Goal: Transaction & Acquisition: Purchase product/service

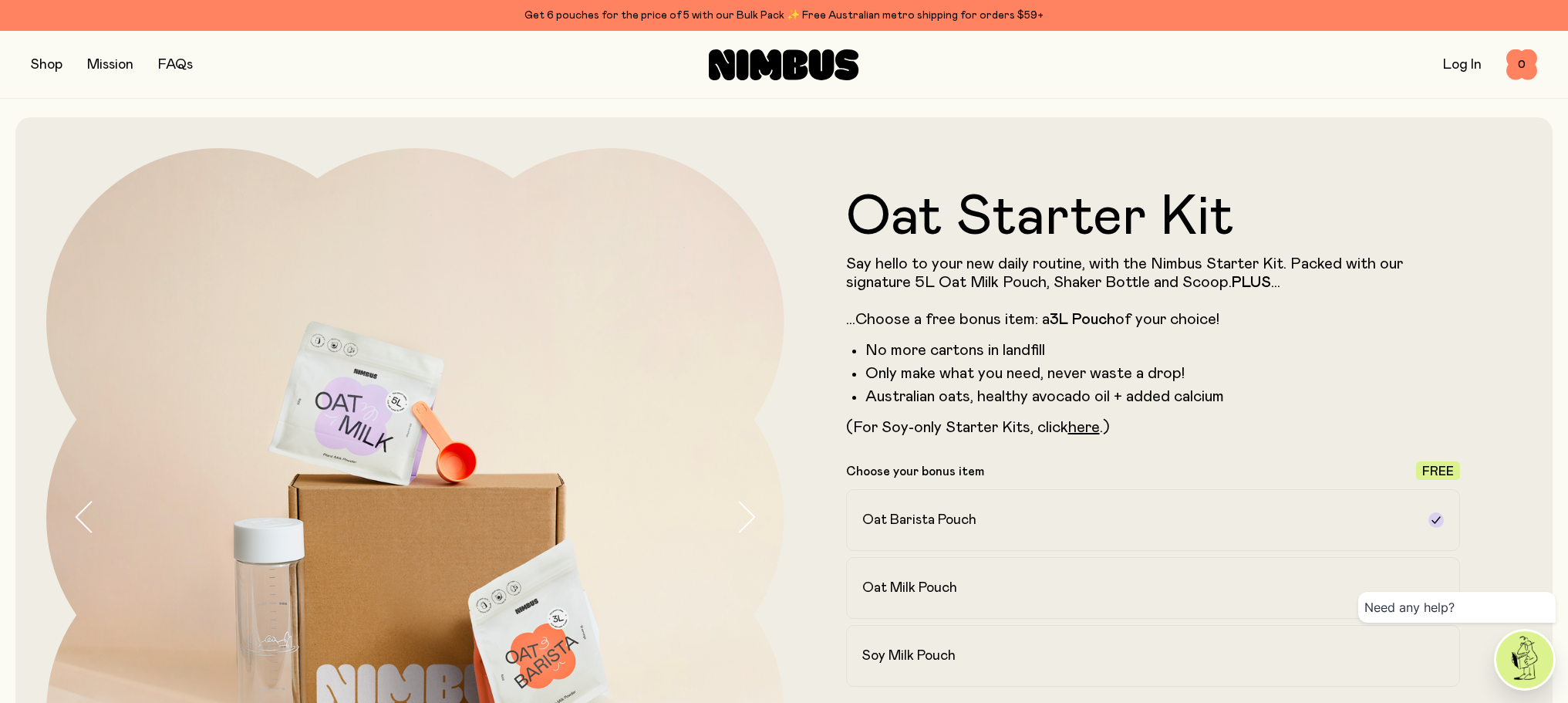
click at [34, 64] on button "button" at bounding box center [46, 65] width 32 height 21
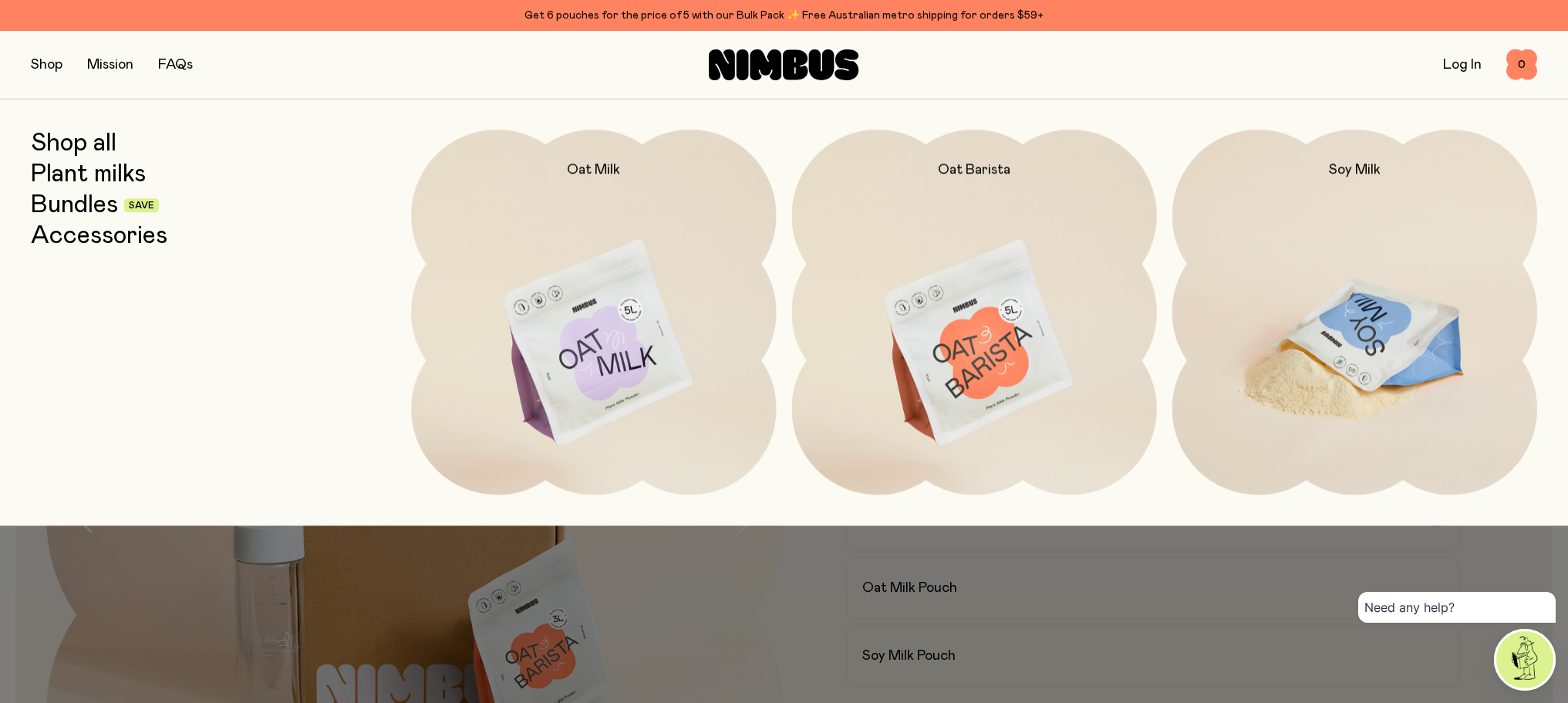
click at [1413, 375] on img at bounding box center [1354, 344] width 365 height 429
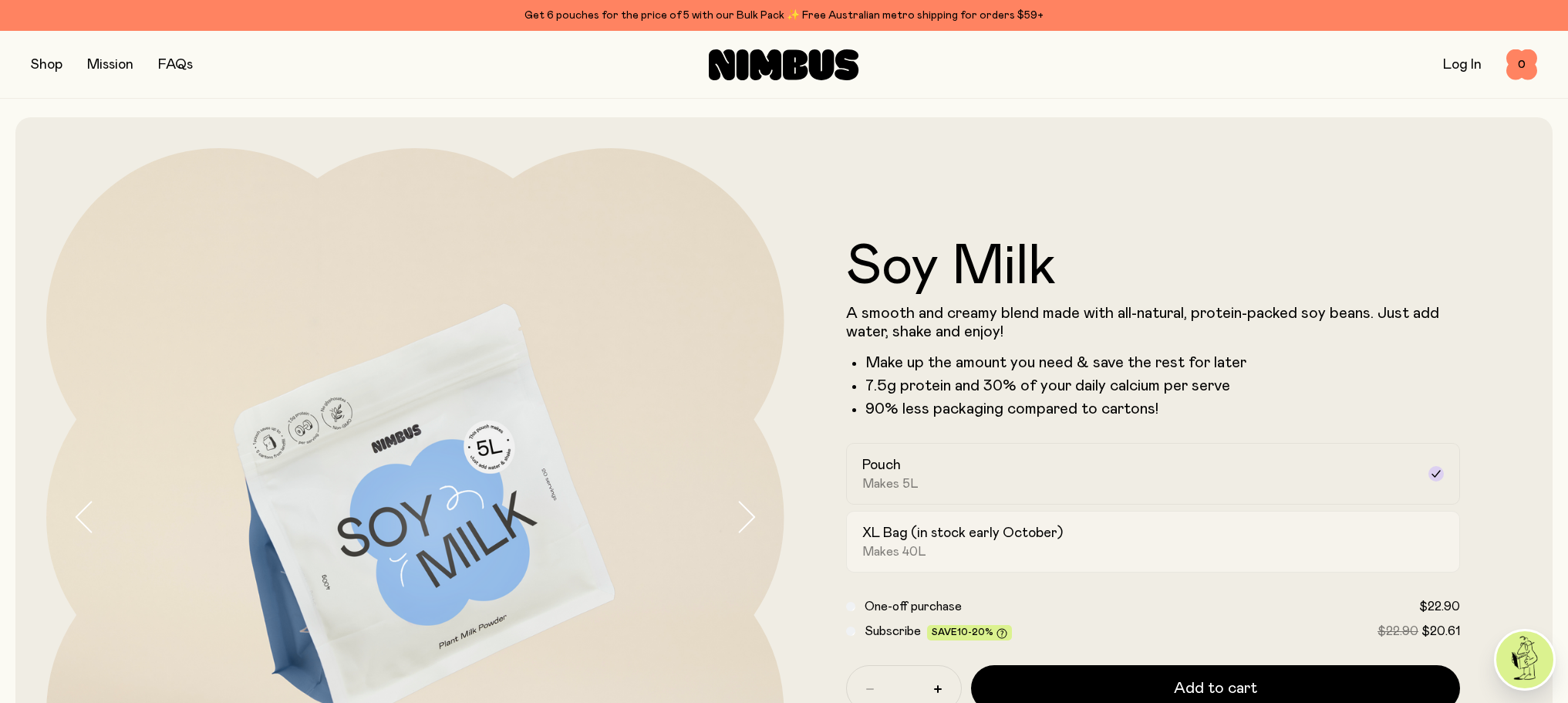
click at [977, 546] on div "XL Bag (in stock early October) Makes 40L" at bounding box center [1139, 541] width 555 height 36
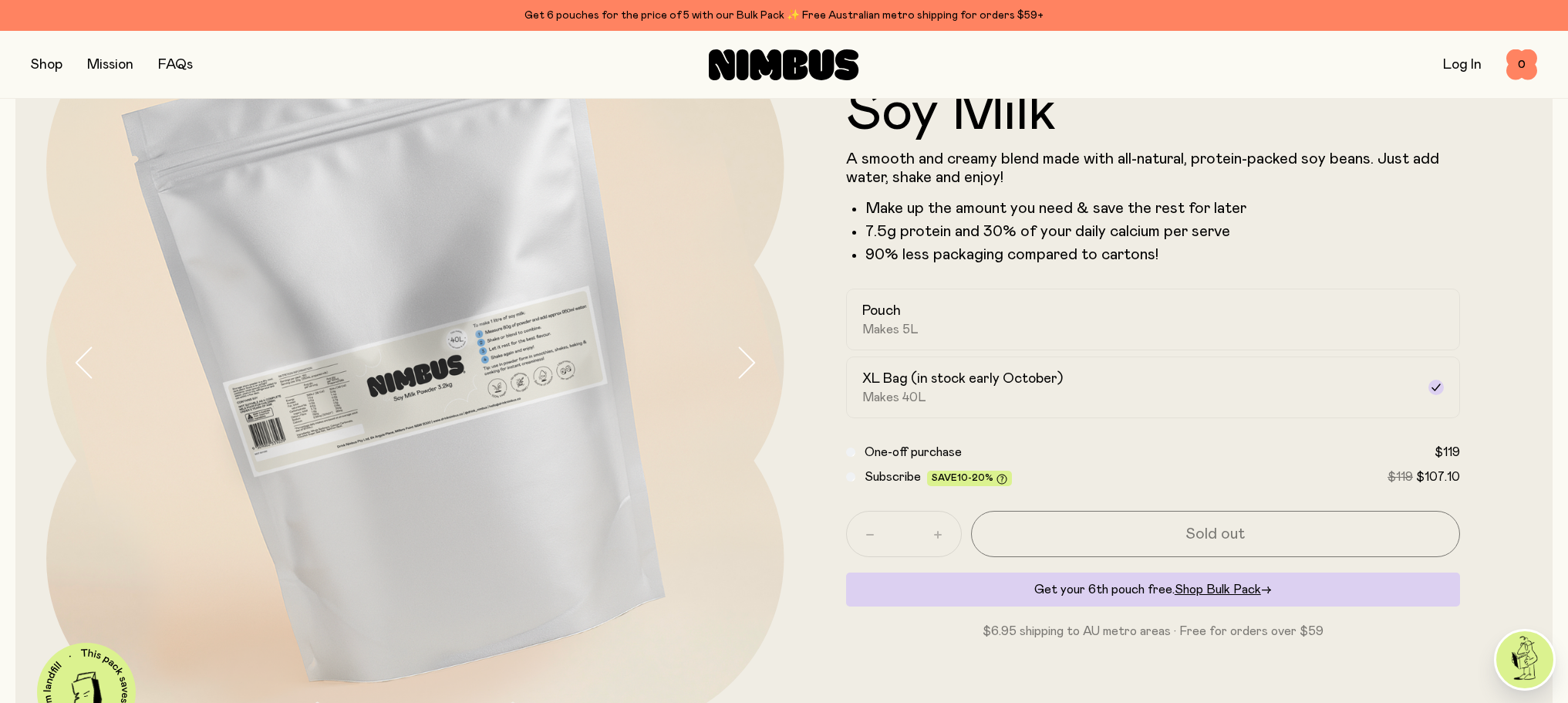
scroll to position [77, 0]
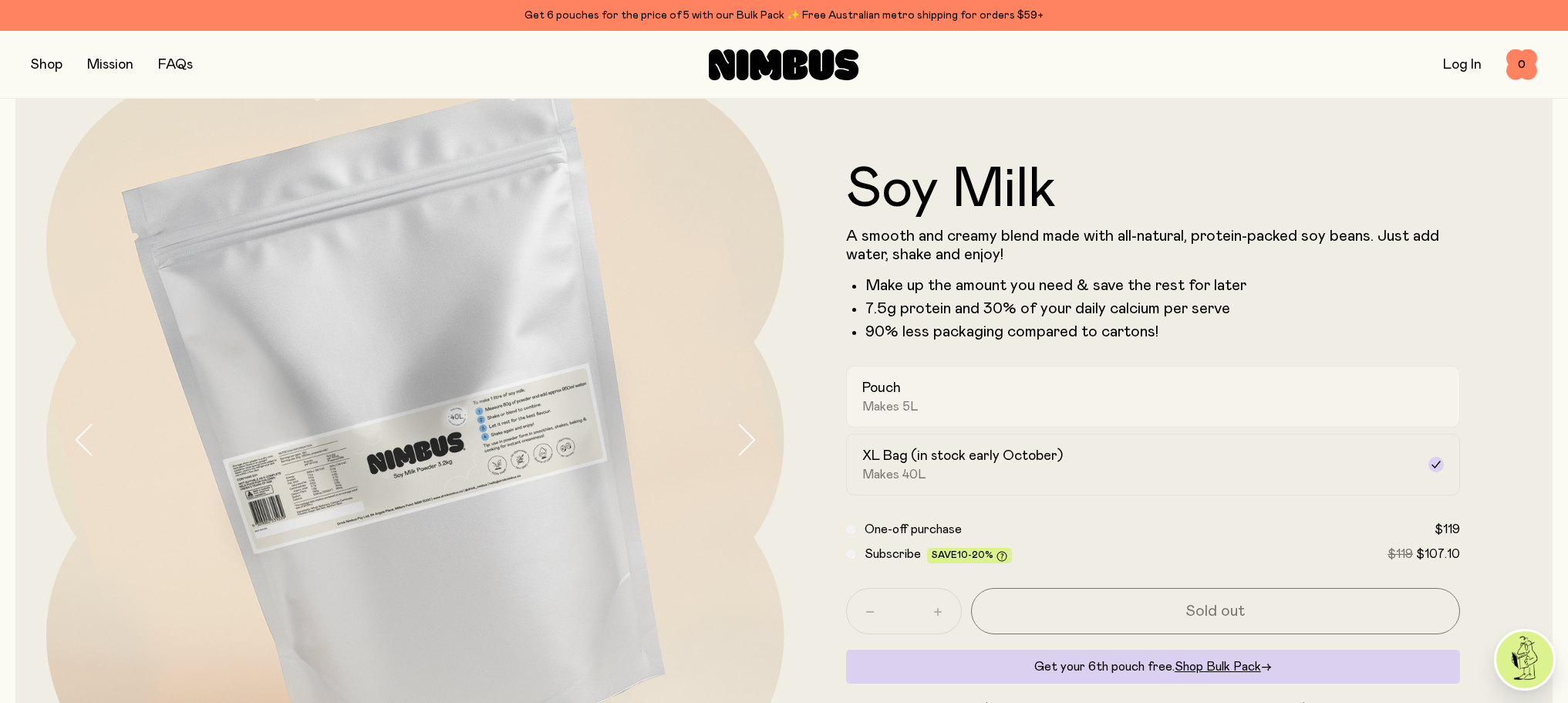
click at [894, 413] on span "Makes 5L" at bounding box center [890, 407] width 56 height 15
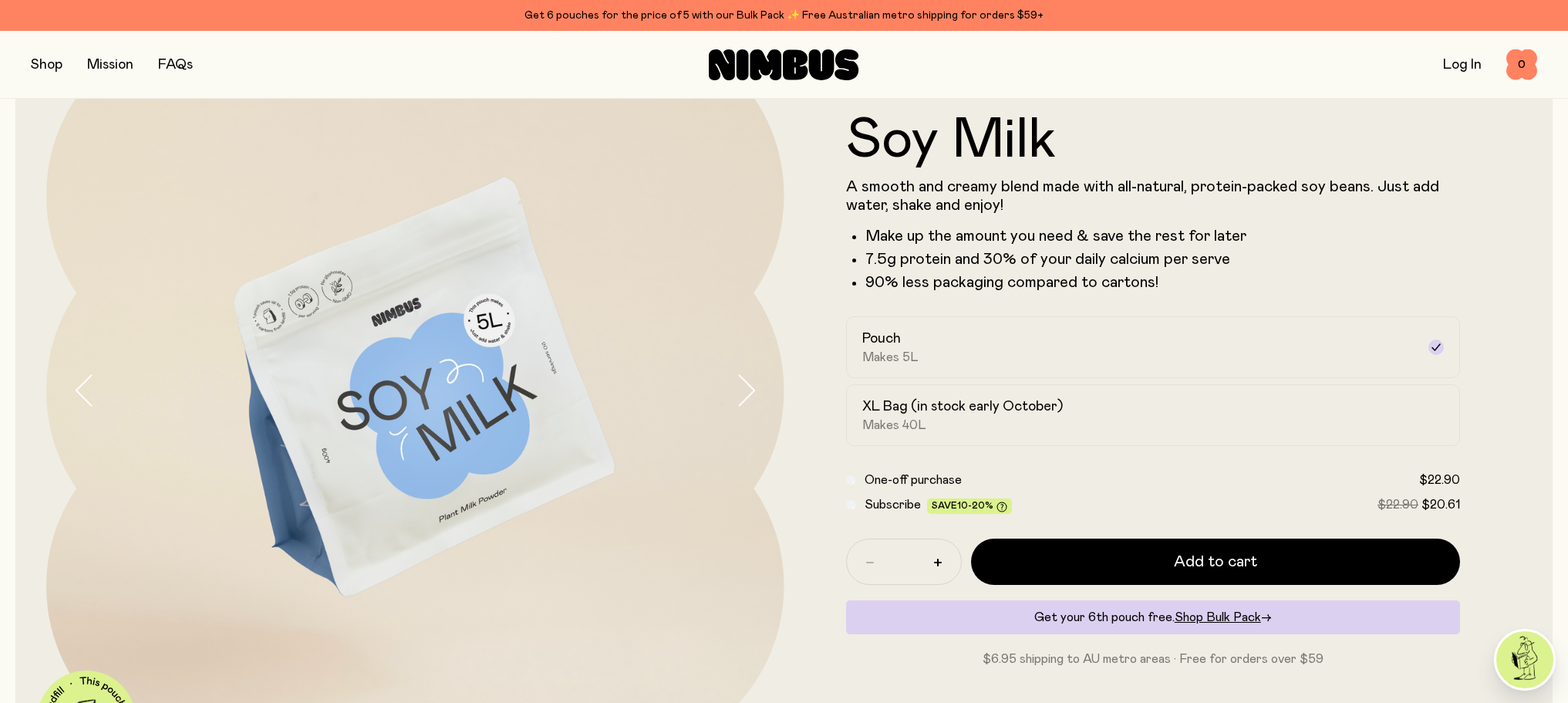
scroll to position [154, 0]
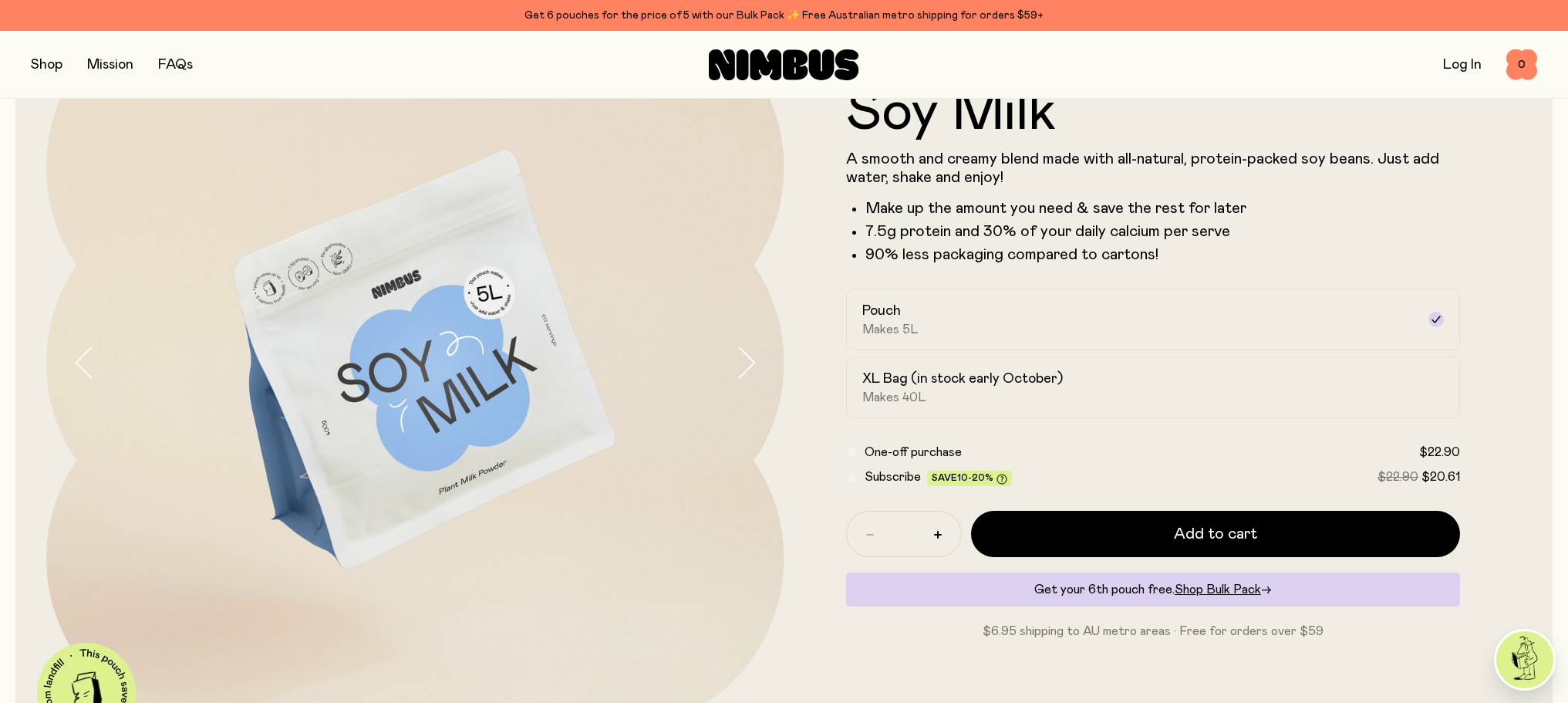
click at [48, 70] on button "button" at bounding box center [46, 65] width 32 height 21
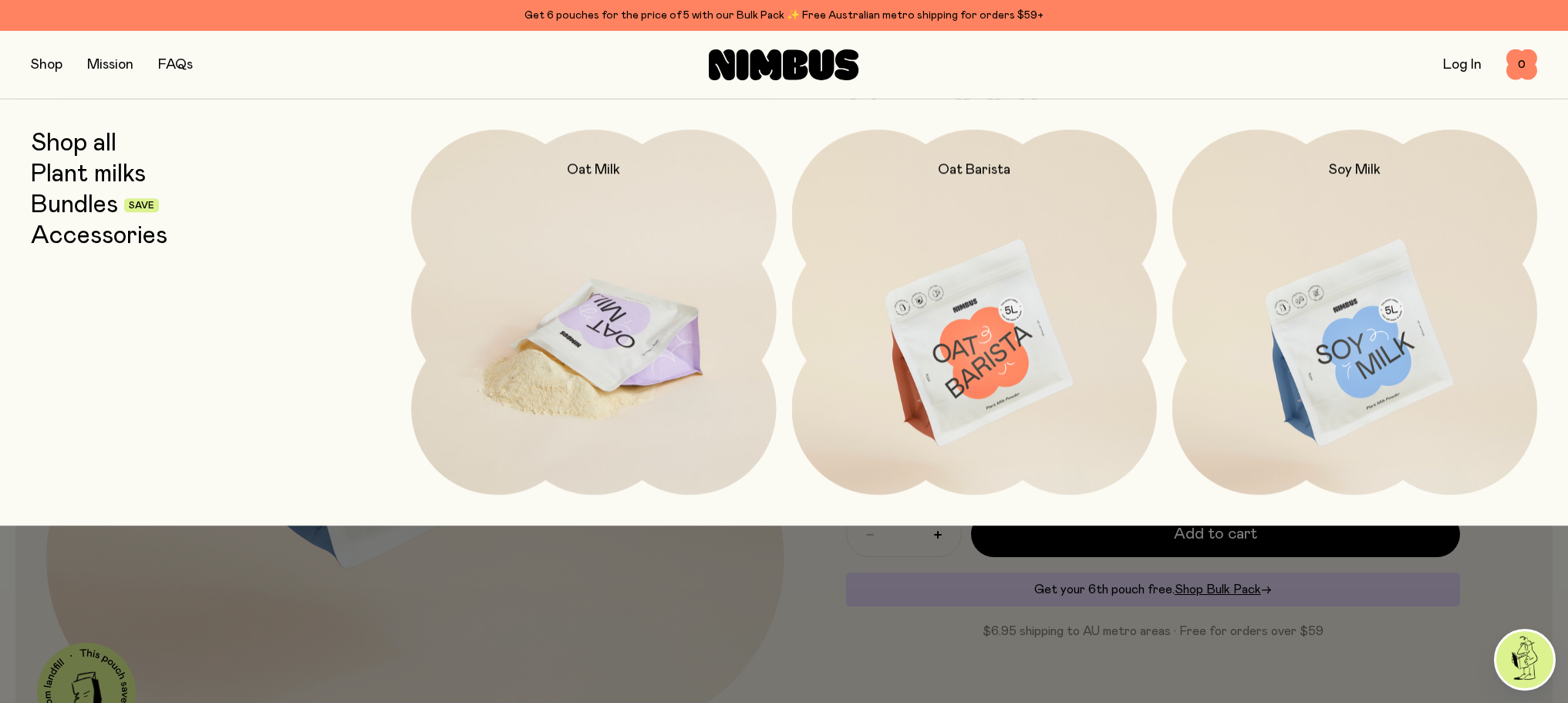
click at [619, 330] on img at bounding box center [593, 344] width 365 height 429
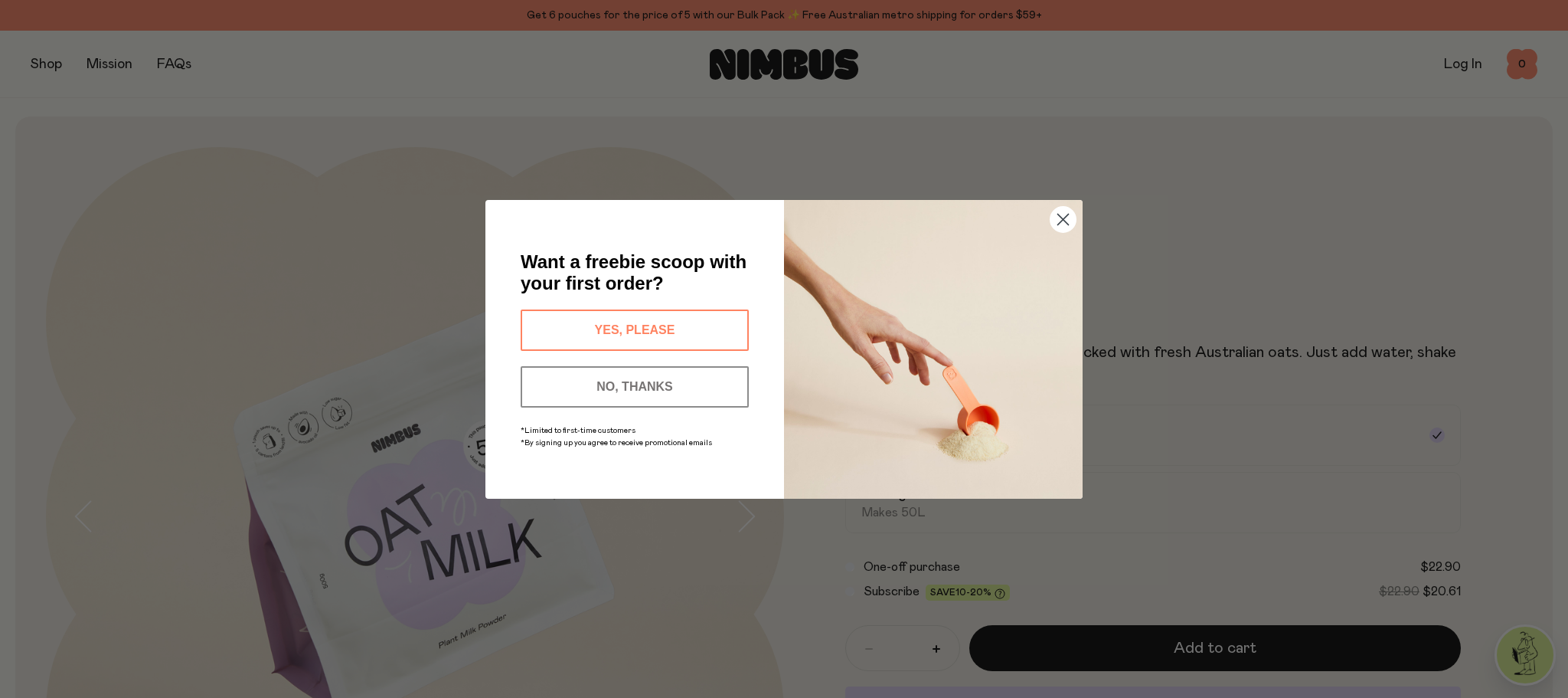
click at [1060, 216] on circle "Close dialog" at bounding box center [1063, 218] width 25 height 25
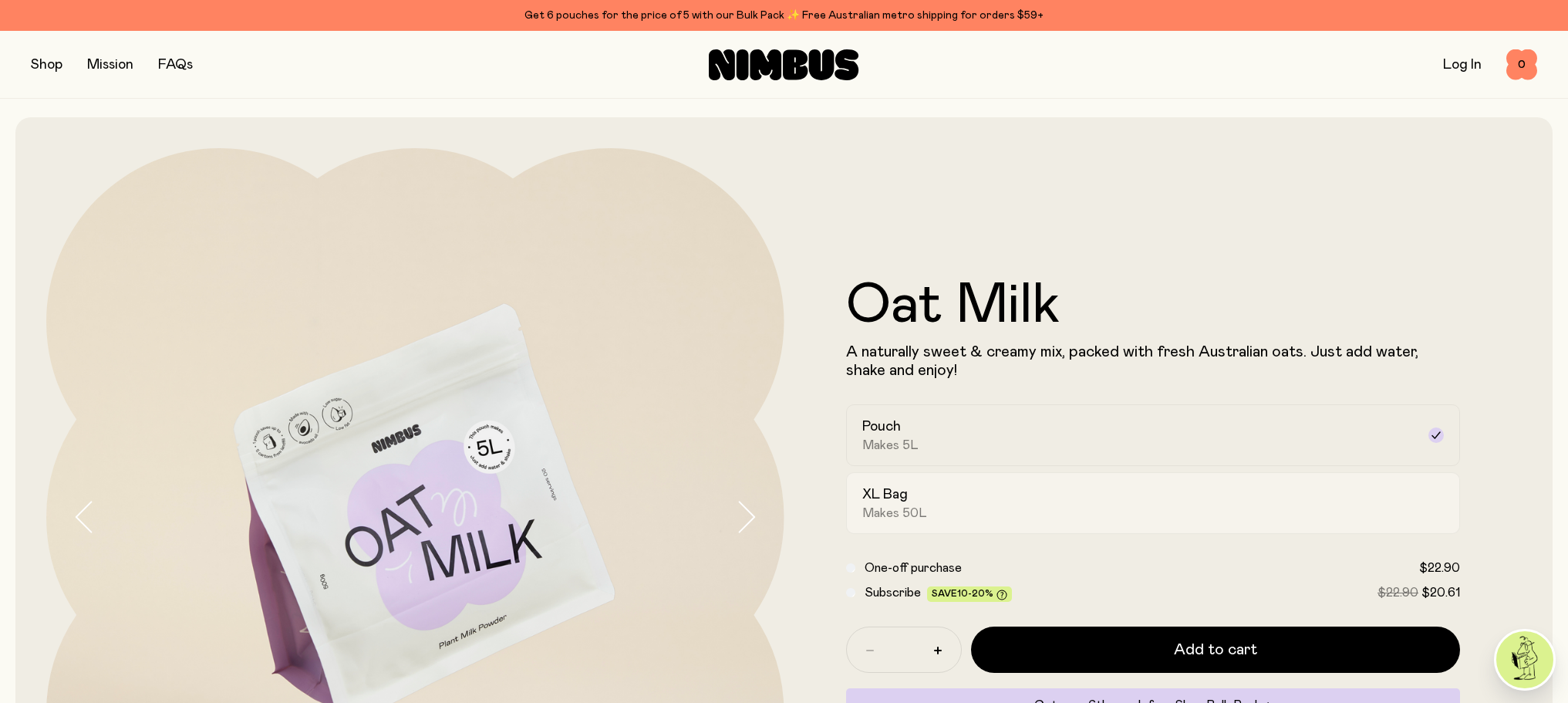
click at [975, 510] on div "XL Bag Makes 50L" at bounding box center [1139, 503] width 555 height 36
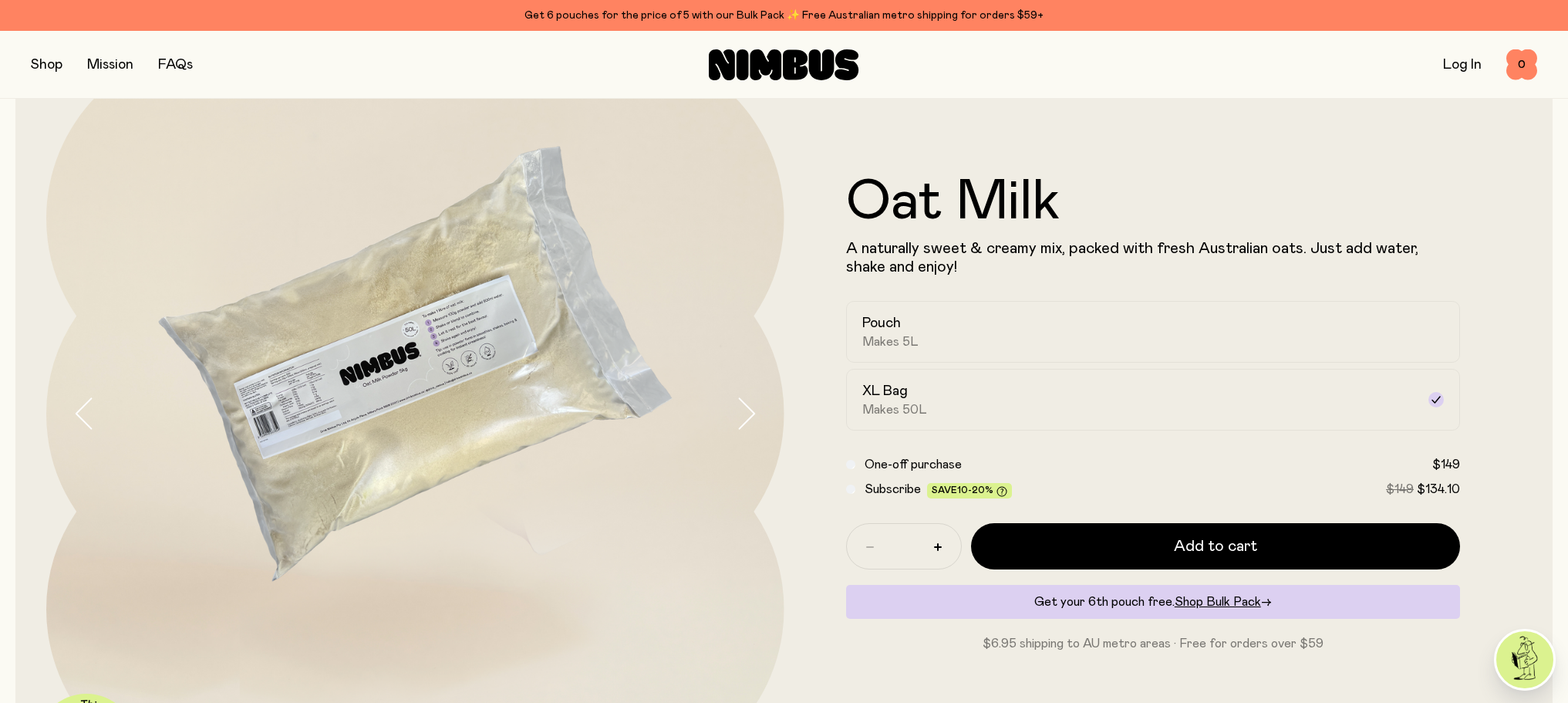
scroll to position [154, 0]
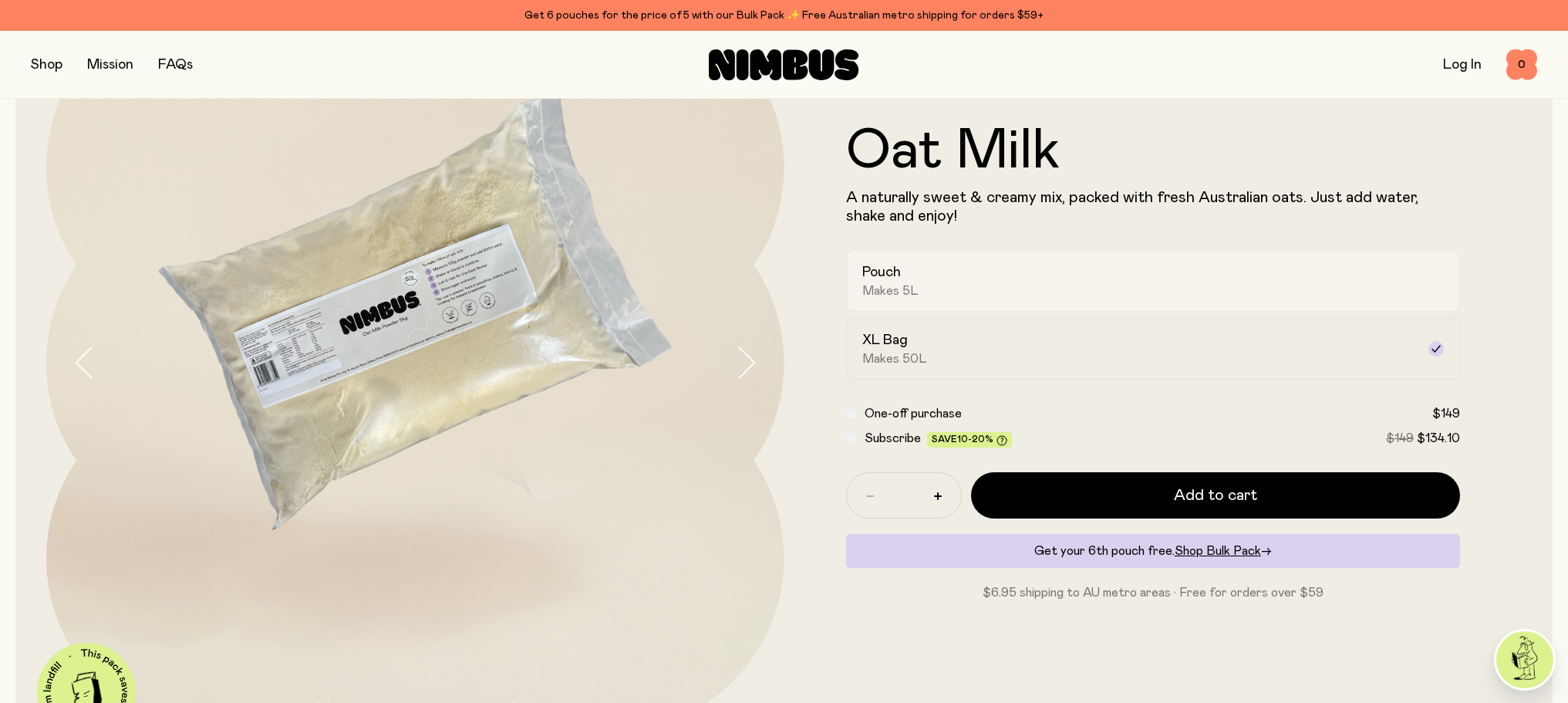
click at [916, 303] on label "Pouch Makes 5L" at bounding box center [1153, 281] width 615 height 62
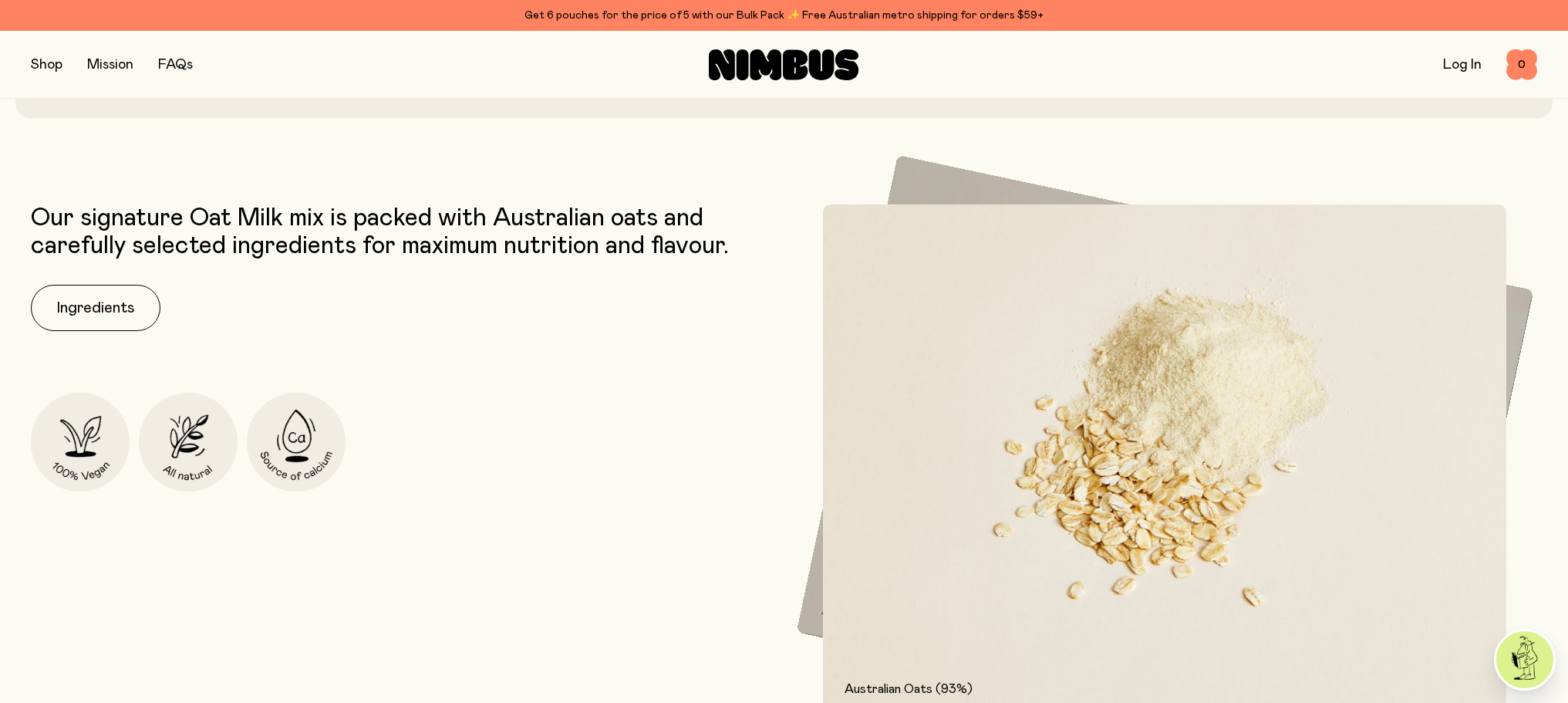
scroll to position [617, 0]
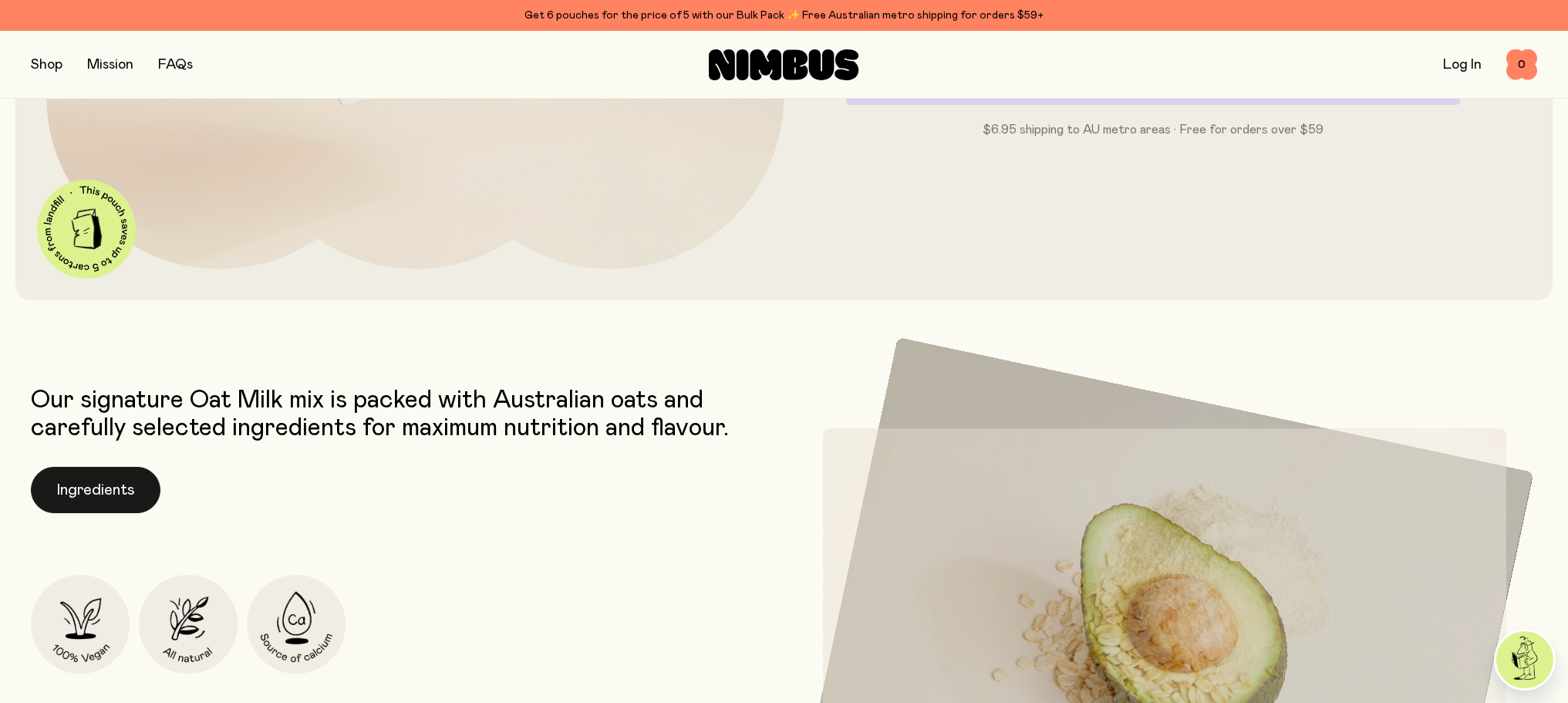
click at [72, 499] on button "Ingredients" at bounding box center [96, 490] width 130 height 46
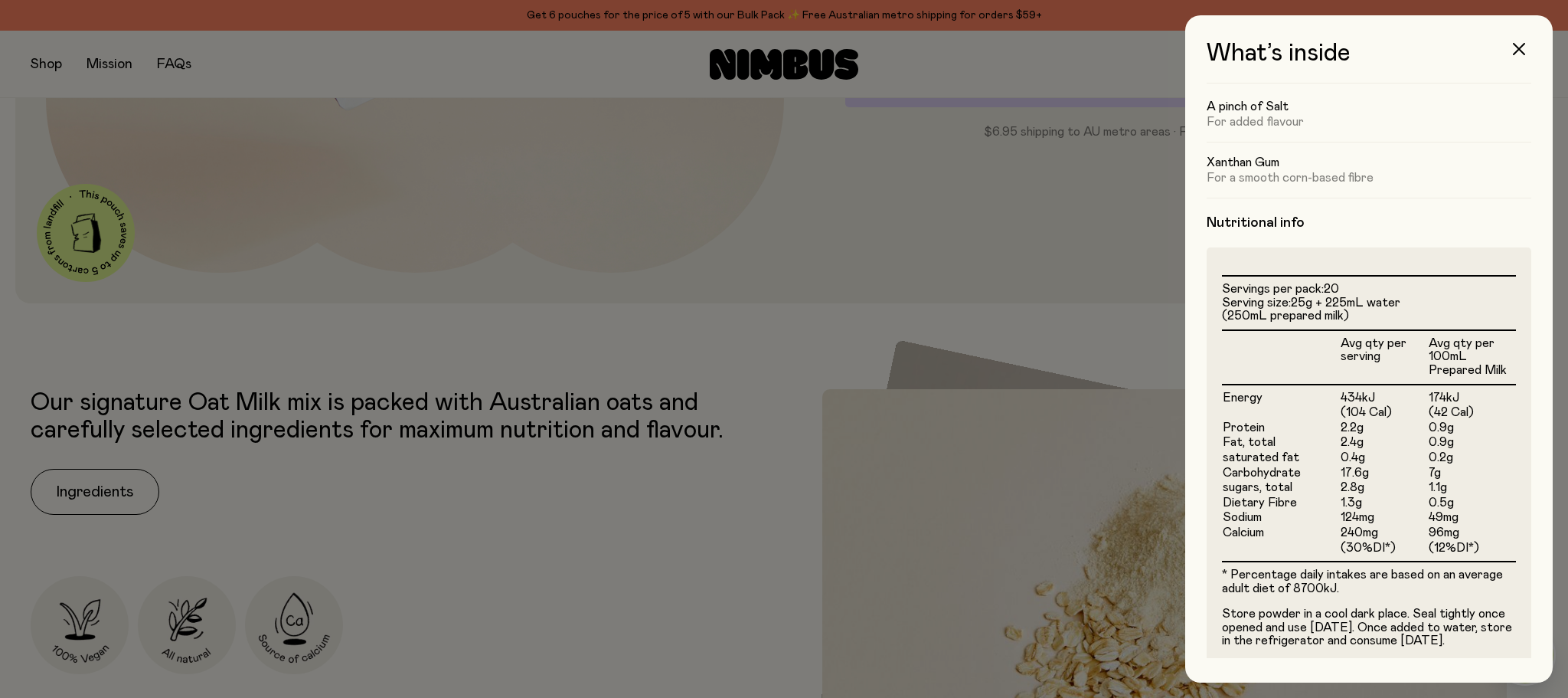
scroll to position [307, 0]
